Goal: Task Accomplishment & Management: Manage account settings

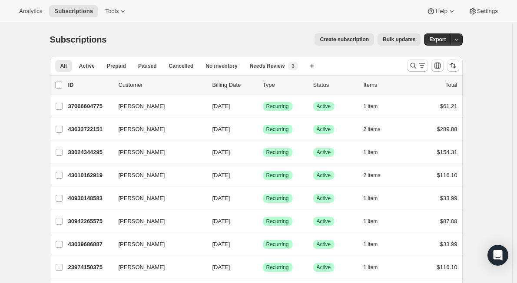
click at [408, 63] on div at bounding box center [432, 65] width 59 height 17
click at [412, 66] on icon "Search and filter results" at bounding box center [412, 65] width 9 height 9
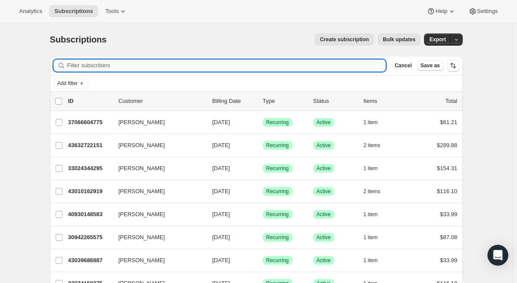
click at [91, 64] on input "Filter subscribers" at bounding box center [226, 65] width 319 height 12
click at [269, 63] on input "Filter subscribers" at bounding box center [226, 65] width 319 height 12
paste input "mslaurenwest@gmail.com"
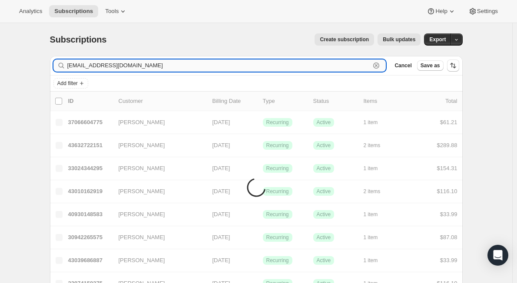
type input "mslaurenwest@gmail.com"
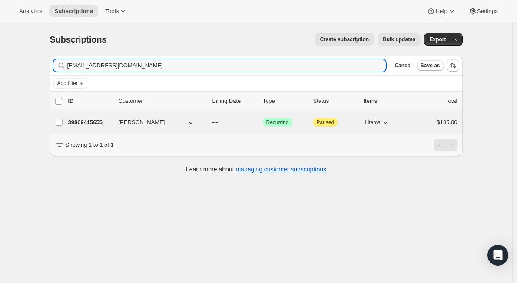
click at [168, 122] on button "Lauren Cleary" at bounding box center [156, 122] width 87 height 14
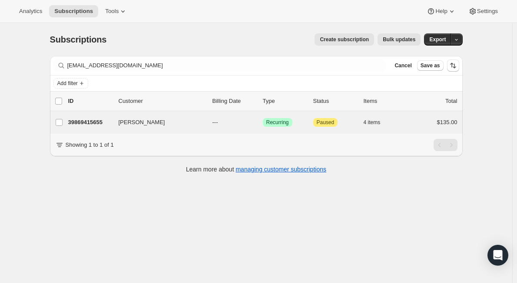
click at [88, 130] on div "Lauren Cleary 39869415655 Lauren Cleary --- Success Recurring Attention Paused …" at bounding box center [256, 122] width 412 height 23
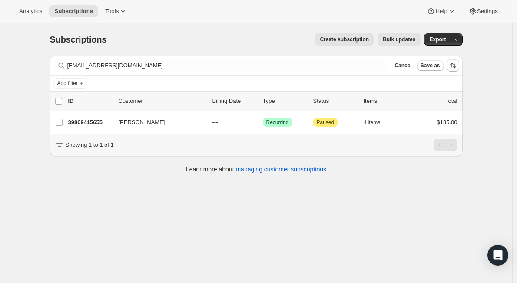
click at [98, 214] on div "Subscriptions. This page is ready Subscriptions Create subscription Bulk update…" at bounding box center [256, 164] width 512 height 283
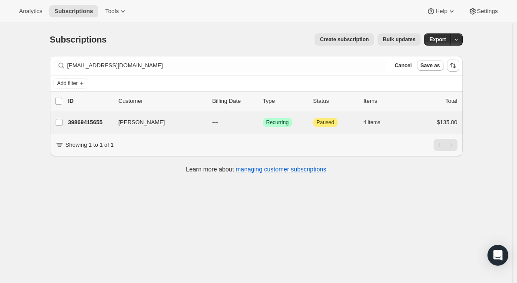
click at [102, 132] on div "Lauren Cleary 39869415655 Lauren Cleary --- Success Recurring Attention Paused …" at bounding box center [256, 122] width 412 height 23
click at [170, 126] on button "Lauren Cleary" at bounding box center [156, 122] width 87 height 14
click at [93, 121] on p "39869415655" at bounding box center [89, 122] width 43 height 9
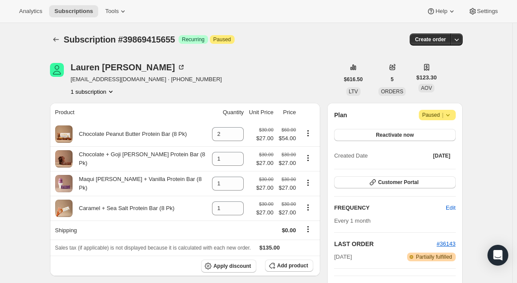
click at [451, 113] on icon at bounding box center [447, 115] width 9 height 9
click at [443, 132] on span "Cancel subscription" at bounding box center [439, 132] width 49 height 7
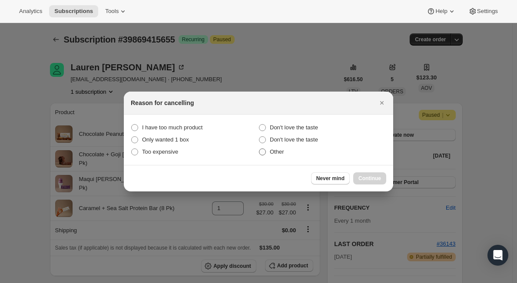
drag, startPoint x: 266, startPoint y: 151, endPoint x: 276, endPoint y: 158, distance: 11.6
click at [266, 150] on label "Other" at bounding box center [322, 152] width 128 height 12
click at [259, 149] on input "Other" at bounding box center [259, 148] width 0 height 0
radio input "true"
click at [379, 179] on span "Continue" at bounding box center [369, 178] width 23 height 7
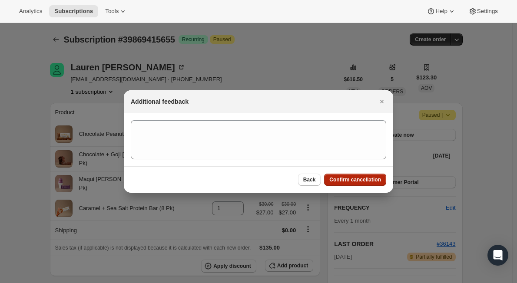
click at [366, 180] on span "Confirm cancellation" at bounding box center [355, 179] width 52 height 7
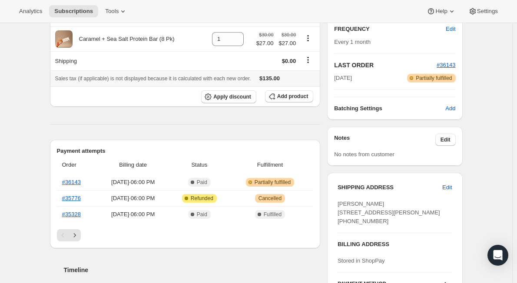
scroll to position [260, 0]
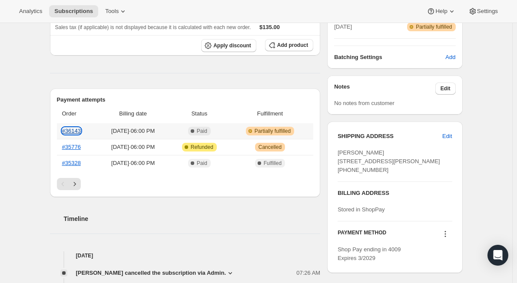
click at [76, 131] on link "#36143" at bounding box center [71, 131] width 19 height 7
